Goal: Information Seeking & Learning: Learn about a topic

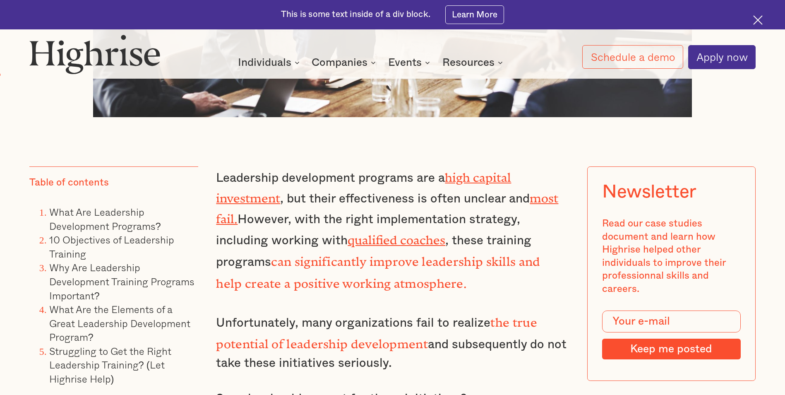
scroll to position [621, 0]
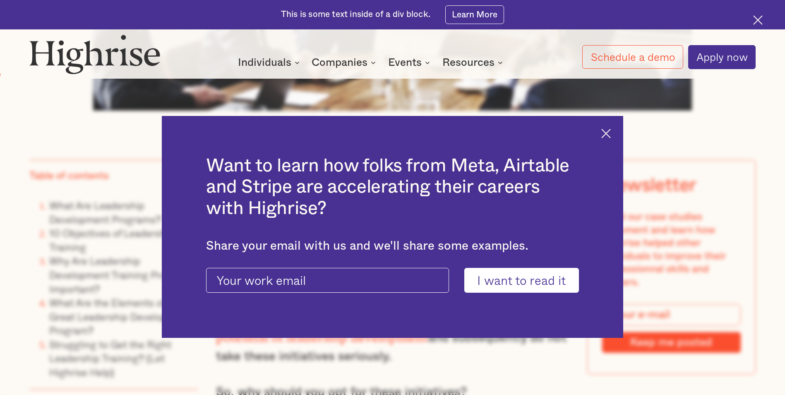
click at [611, 134] on img at bounding box center [606, 134] width 10 height 10
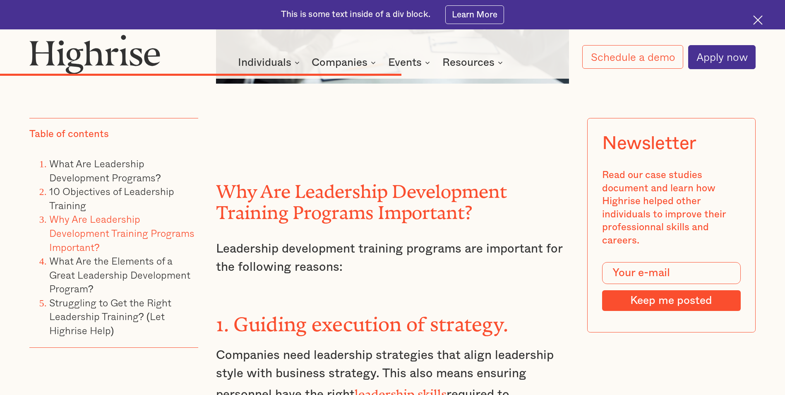
scroll to position [4882, 0]
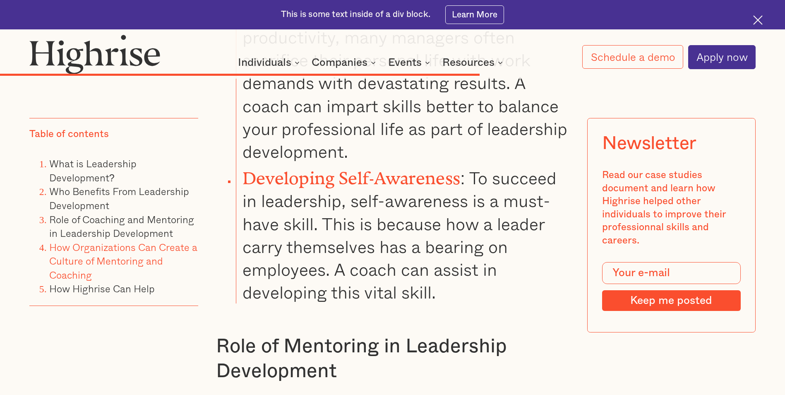
scroll to position [5006, 0]
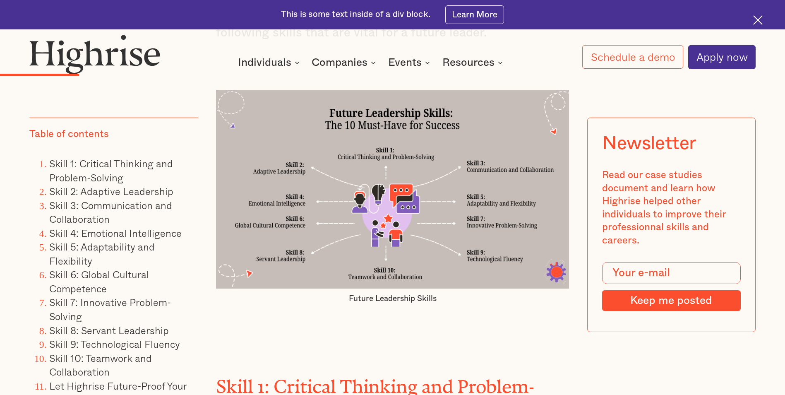
scroll to position [1324, 0]
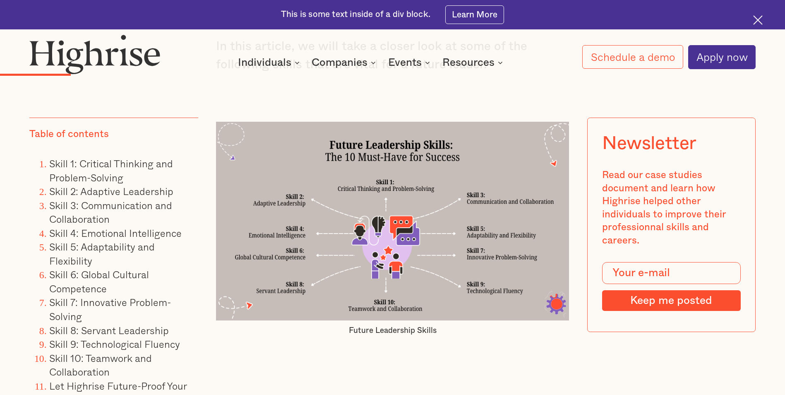
click at [514, 139] on img at bounding box center [392, 221] width 352 height 198
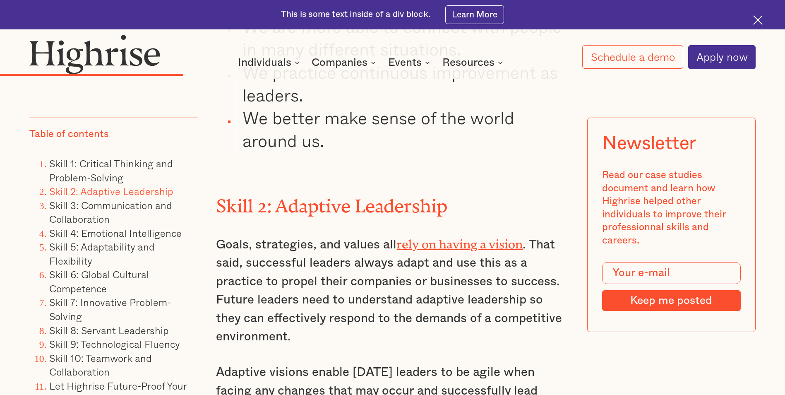
scroll to position [2441, 0]
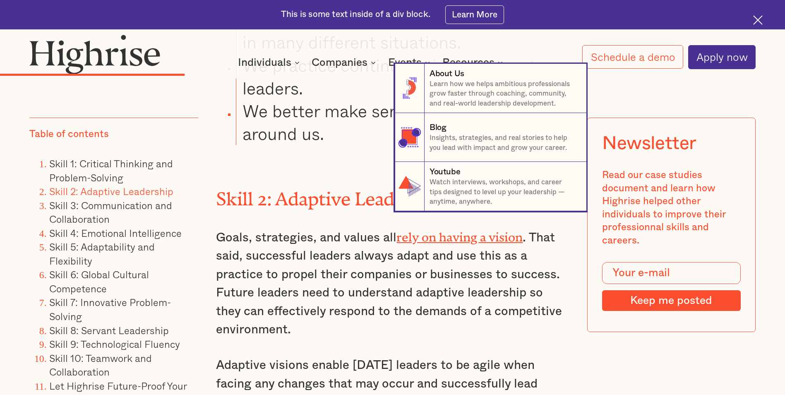
click at [343, 112] on nav "8 About Us Learn how we helps ambitious professionals grow faster through coach…" at bounding box center [392, 137] width 785 height 147
click at [304, 114] on nav "8 About Us Learn how we helps ambitious professionals grow faster through coach…" at bounding box center [392, 137] width 785 height 147
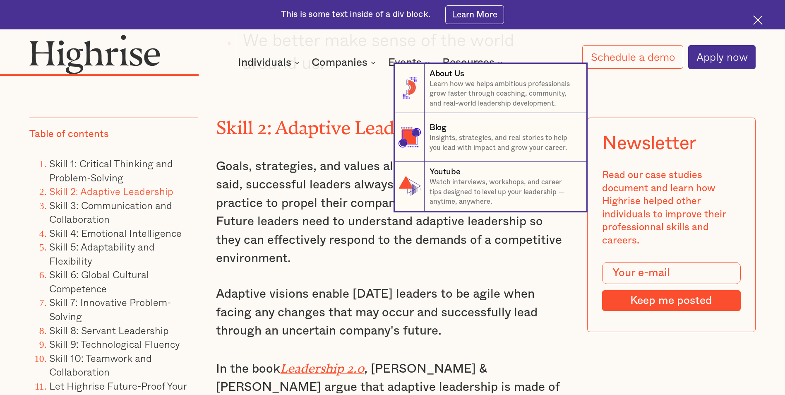
scroll to position [2648, 0]
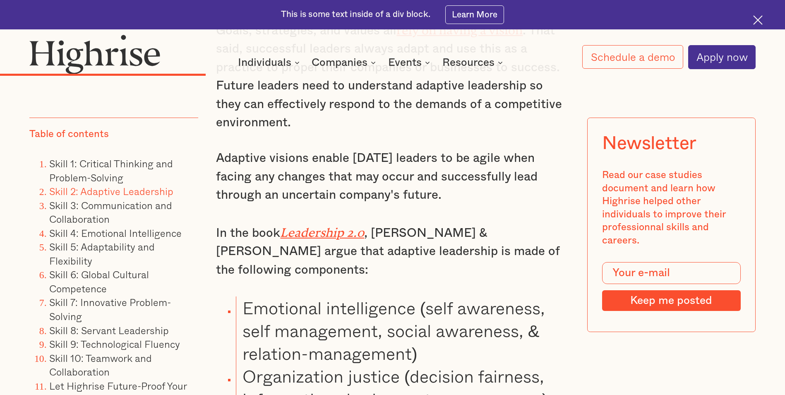
click at [752, 23] on div "This is some text inside of a div block. Learn More" at bounding box center [392, 14] width 785 height 29
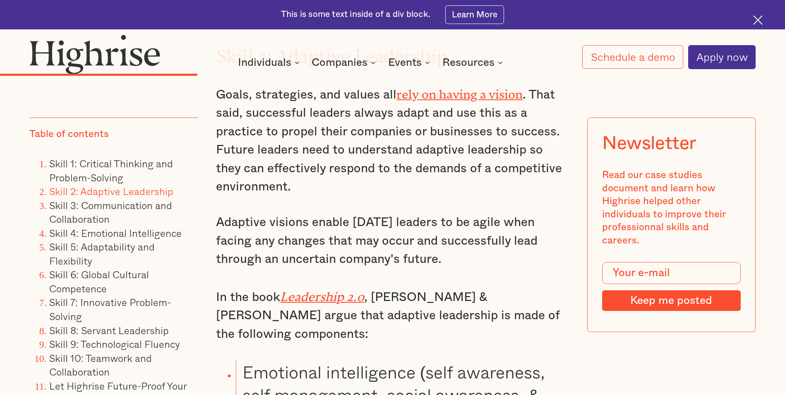
scroll to position [2565, 0]
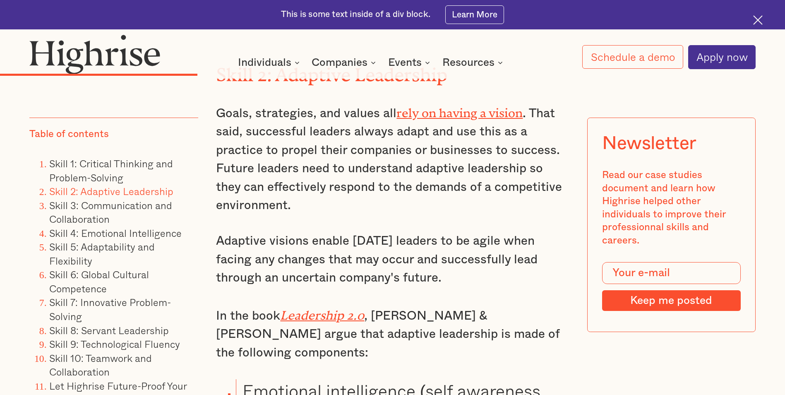
drag, startPoint x: 553, startPoint y: 1, endPoint x: 493, endPoint y: 132, distance: 143.7
click at [493, 132] on p "Goals, strategies, and values all rely on having a vision . That said, successf…" at bounding box center [392, 158] width 352 height 113
click at [491, 149] on p "Goals, strategies, and values all rely on having a vision . That said, successf…" at bounding box center [392, 158] width 352 height 113
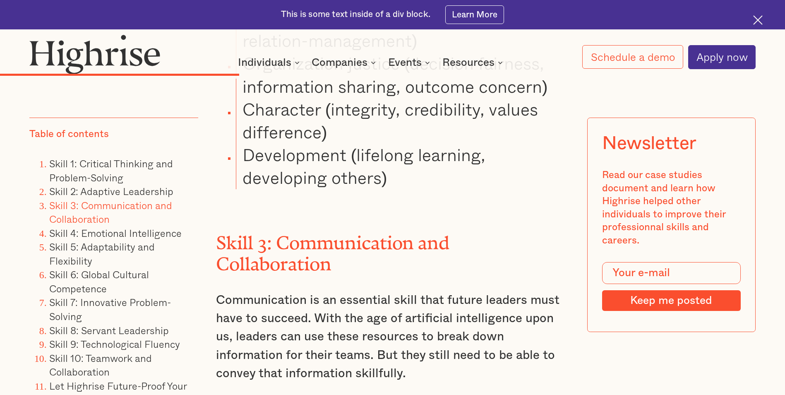
scroll to position [2979, 0]
